Goal: Transaction & Acquisition: Subscribe to service/newsletter

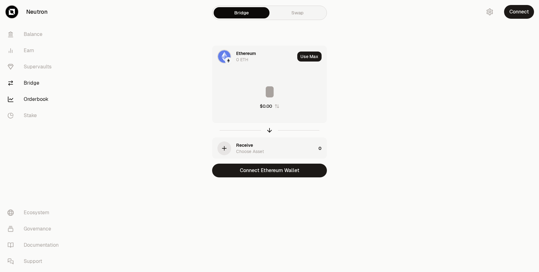
click at [22, 98] on link "Orderbook" at bounding box center [34, 99] width 65 height 16
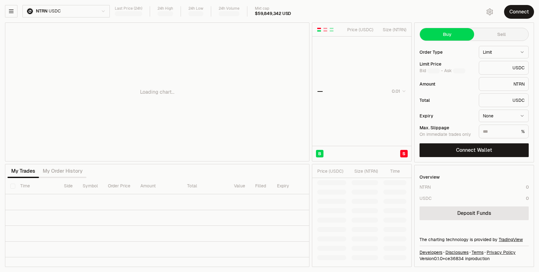
type input "********"
click at [12, 10] on icon "button" at bounding box center [11, 11] width 4 height 3
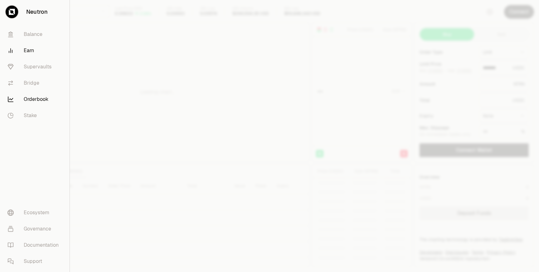
click at [22, 49] on link "Earn" at bounding box center [34, 50] width 65 height 16
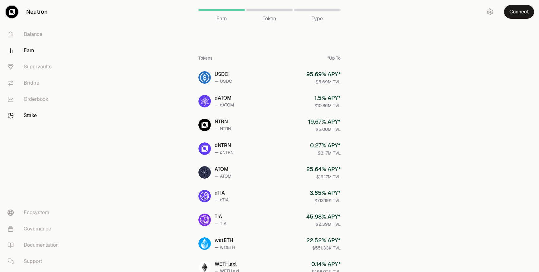
click at [23, 115] on link "Stake" at bounding box center [34, 115] width 65 height 16
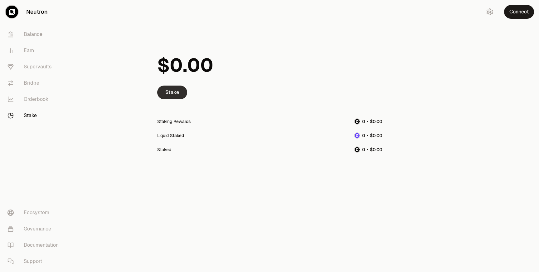
click at [180, 96] on link "Stake" at bounding box center [172, 92] width 30 height 14
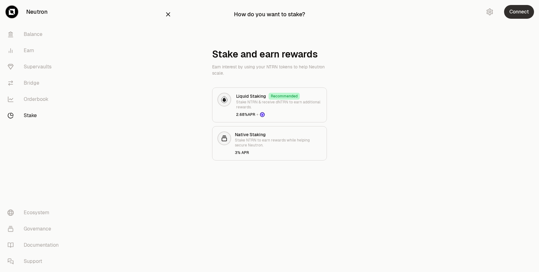
click at [525, 6] on button "Connect" at bounding box center [519, 12] width 30 height 14
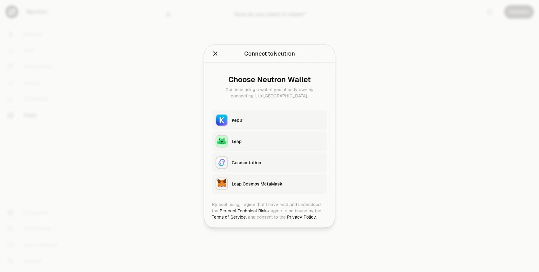
click at [274, 119] on div "Keplr" at bounding box center [278, 120] width 92 height 6
